Goal: Book appointment/travel/reservation

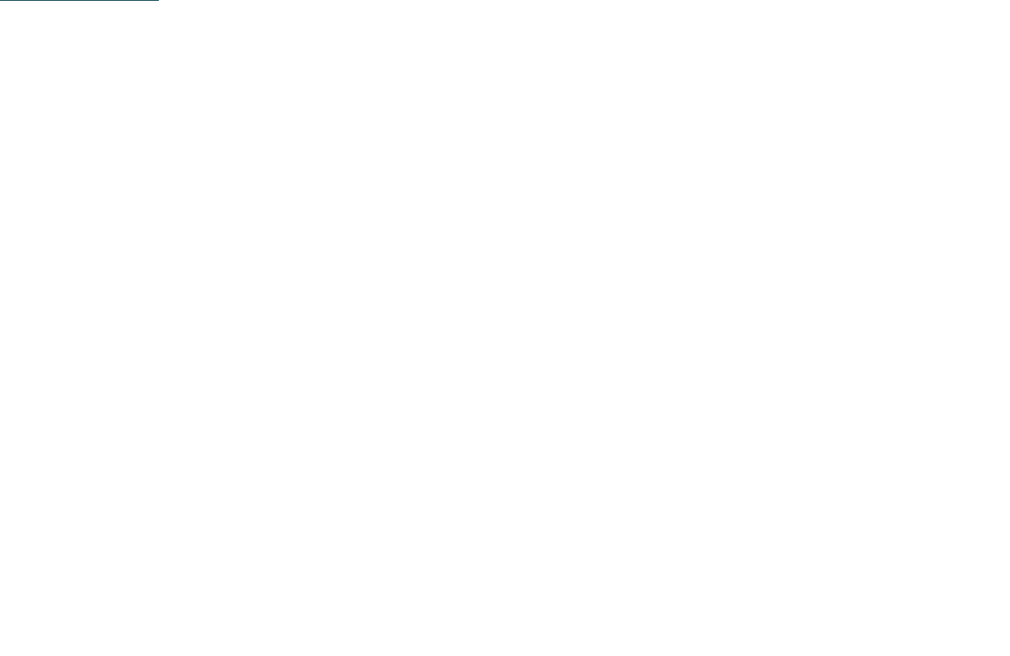
scroll to position [1224, 0]
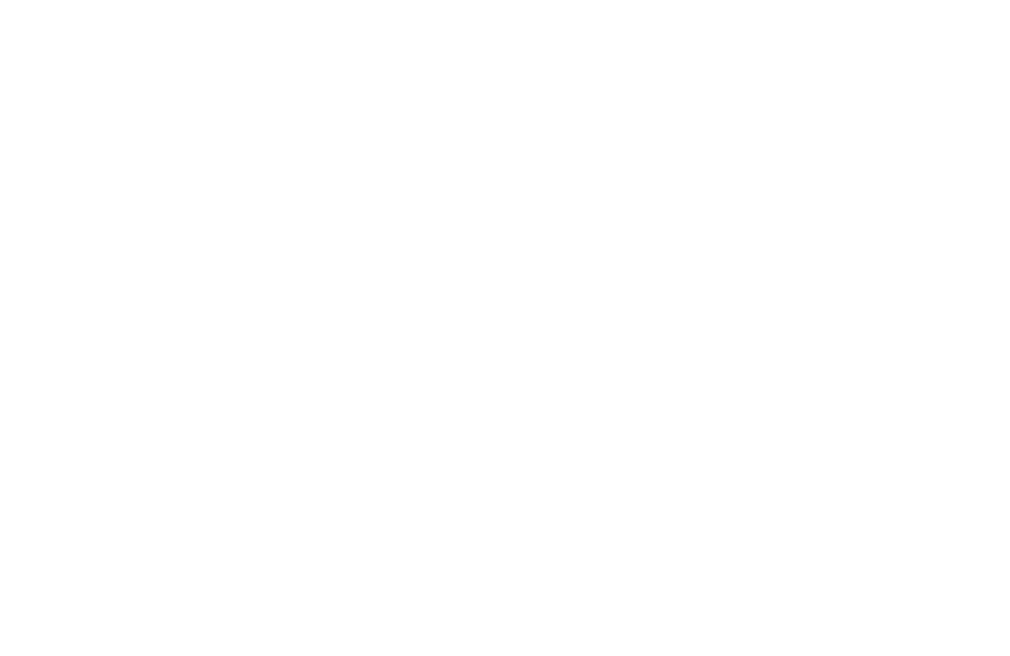
click at [150, 77] on link "Familienhotel finden" at bounding box center [124, 76] width 171 height 39
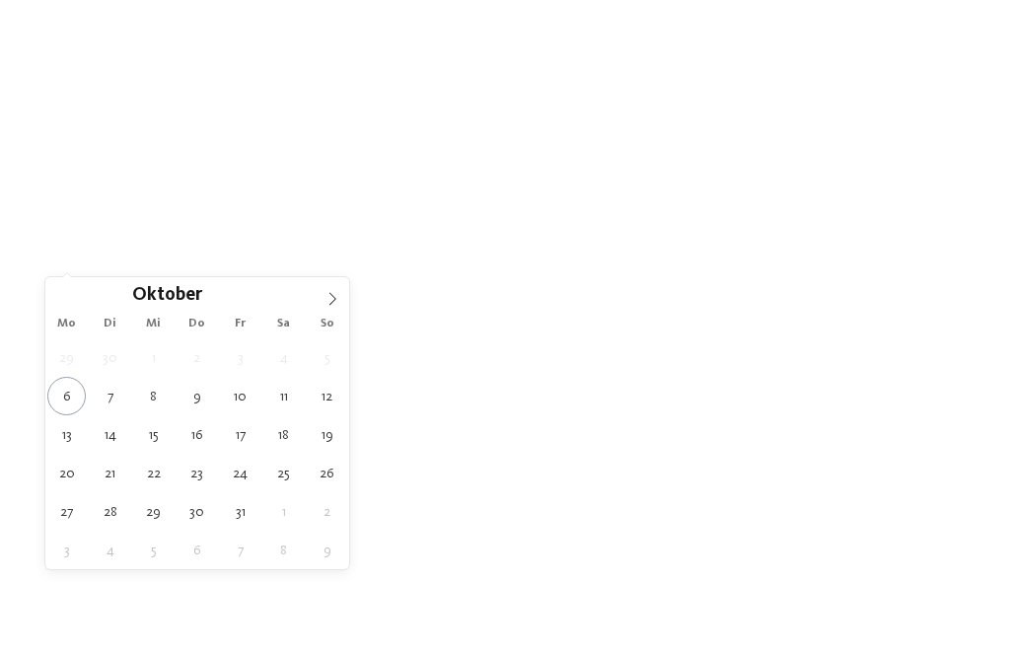
click at [335, 300] on icon at bounding box center [333, 299] width 14 height 14
click at [340, 300] on span at bounding box center [333, 294] width 34 height 34
type div "06.12.2025"
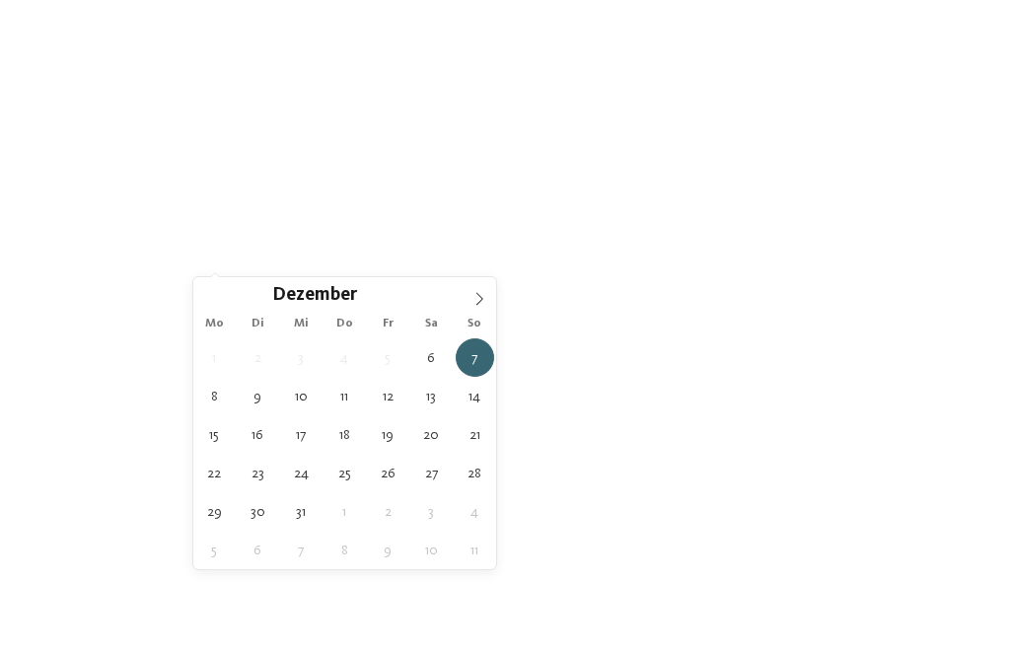
type div "08.12.2025"
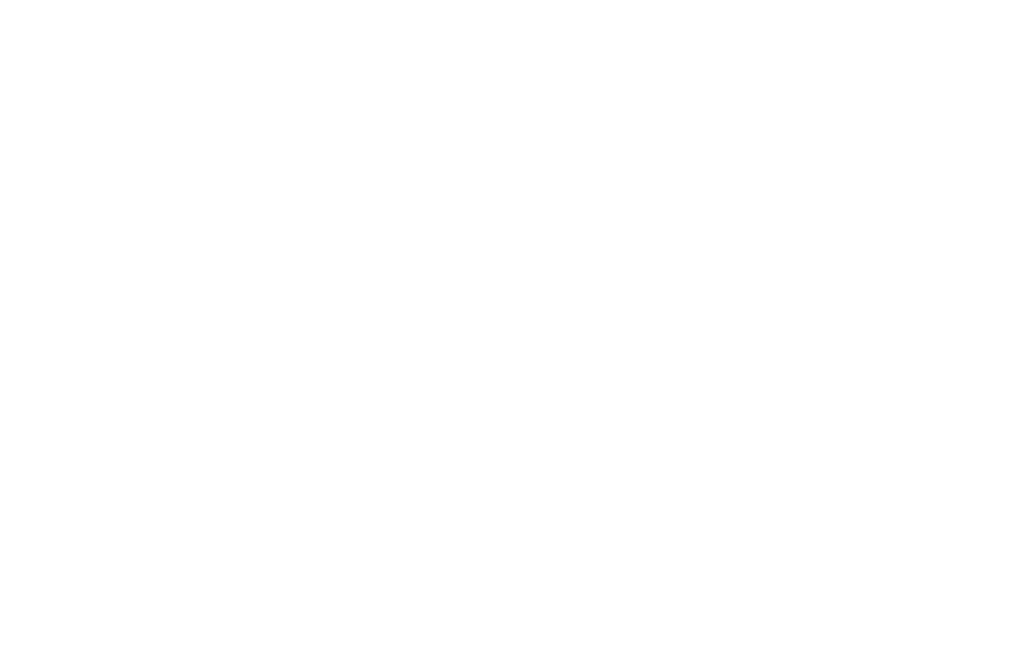
click at [762, 258] on icon at bounding box center [765, 260] width 8 height 8
click at [666, 64] on icon at bounding box center [663, 73] width 42 height 35
click at [804, 260] on div at bounding box center [800, 260] width 15 height 8
click at [829, 112] on icon at bounding box center [821, 129] width 42 height 35
click at [922, 266] on div "filtern" at bounding box center [895, 259] width 142 height 35
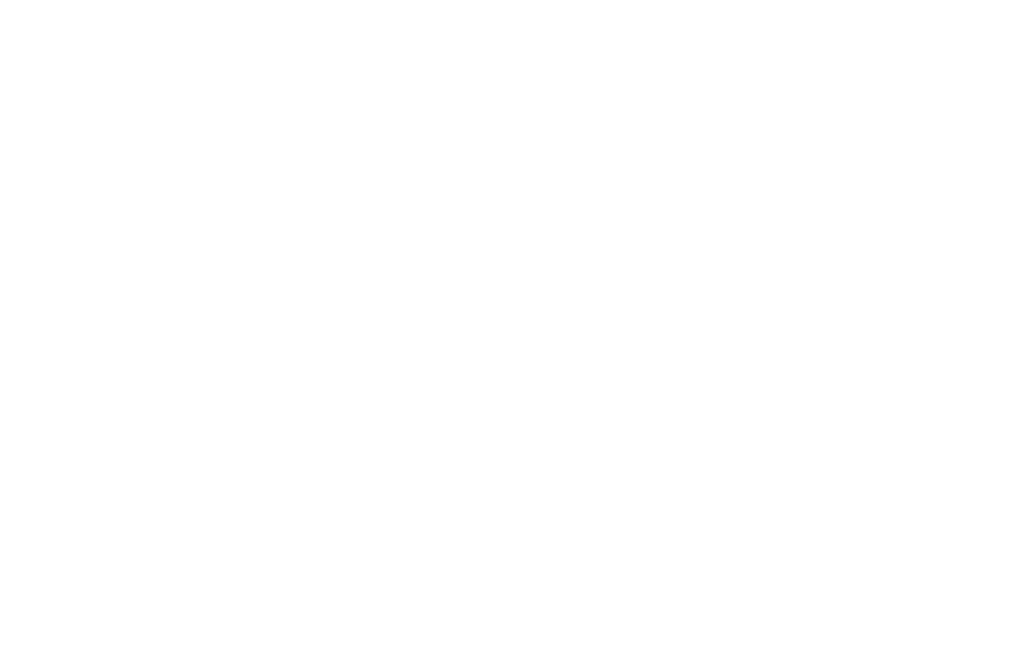
scroll to position [191, 0]
click at [899, 522] on div at bounding box center [743, 535] width 456 height 257
click at [891, 124] on icon at bounding box center [883, 141] width 42 height 35
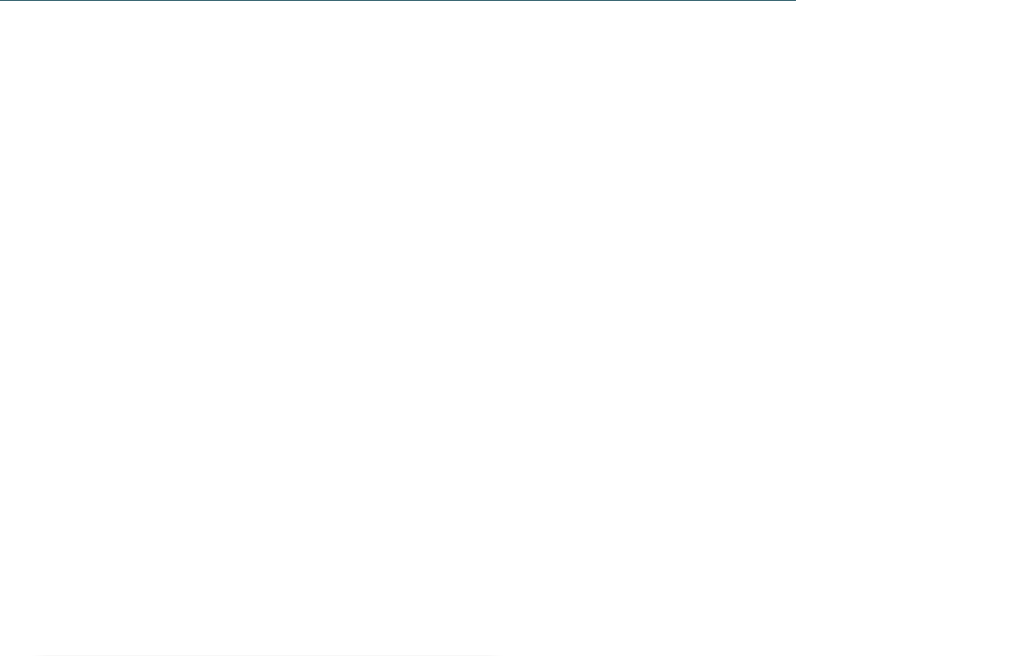
scroll to position [7179, 0]
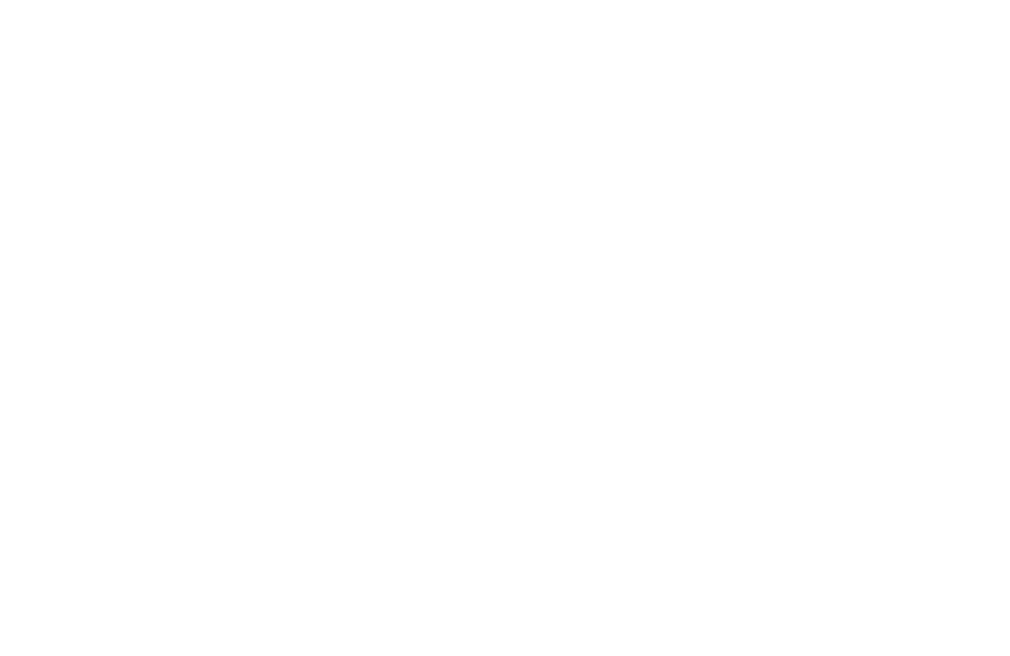
click at [115, 285] on h4 "DAS GERSTL Family Retreat" at bounding box center [267, 298] width 416 height 26
